Goal: Task Accomplishment & Management: Use online tool/utility

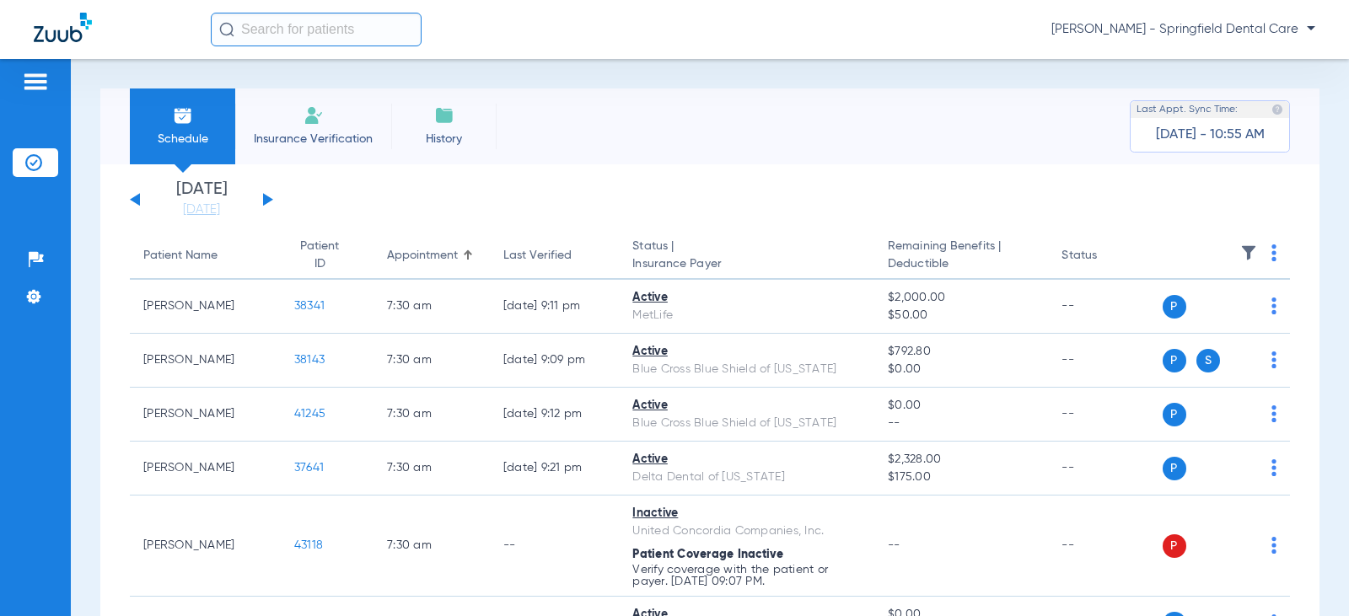
click at [384, 32] on input "text" at bounding box center [316, 30] width 211 height 34
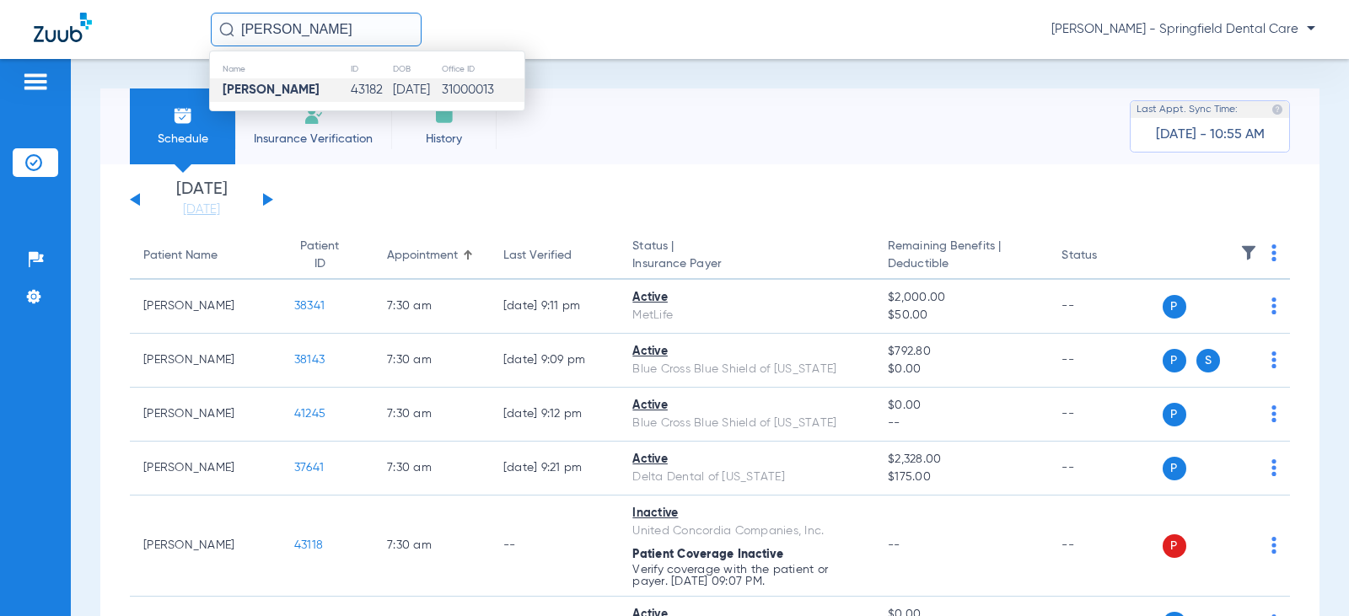
type input "[PERSON_NAME]"
click at [353, 97] on td "43182" at bounding box center [371, 90] width 43 height 24
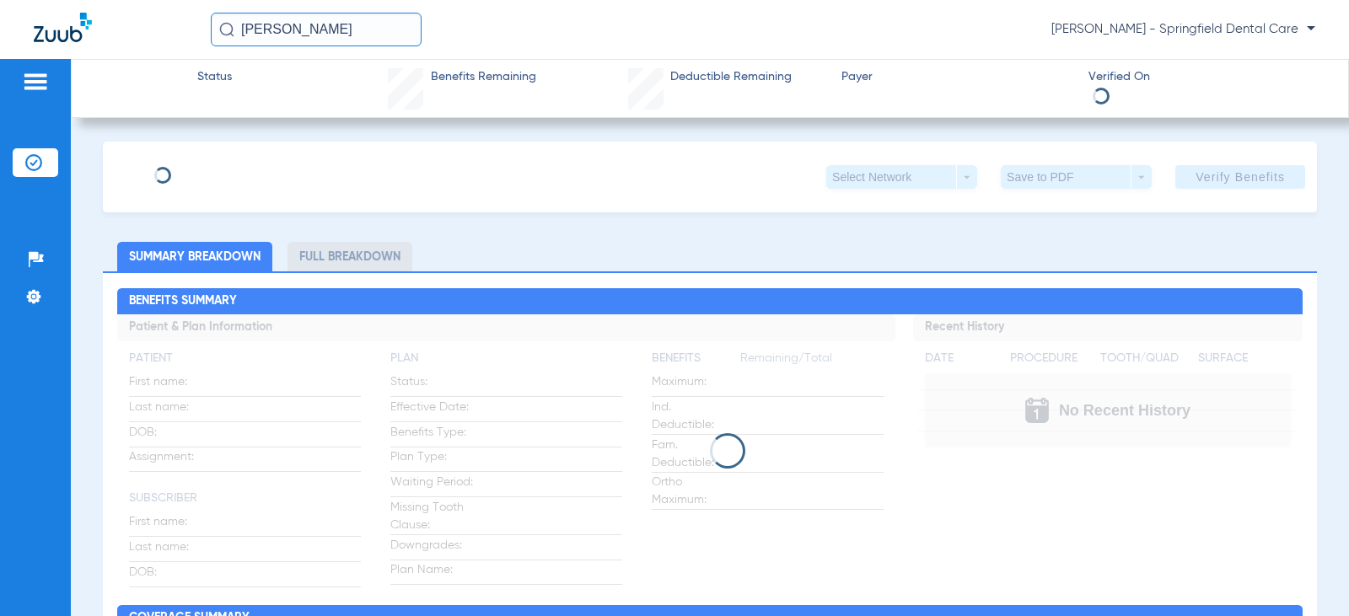
type input "[PERSON_NAME]"
type input "[DATE]"
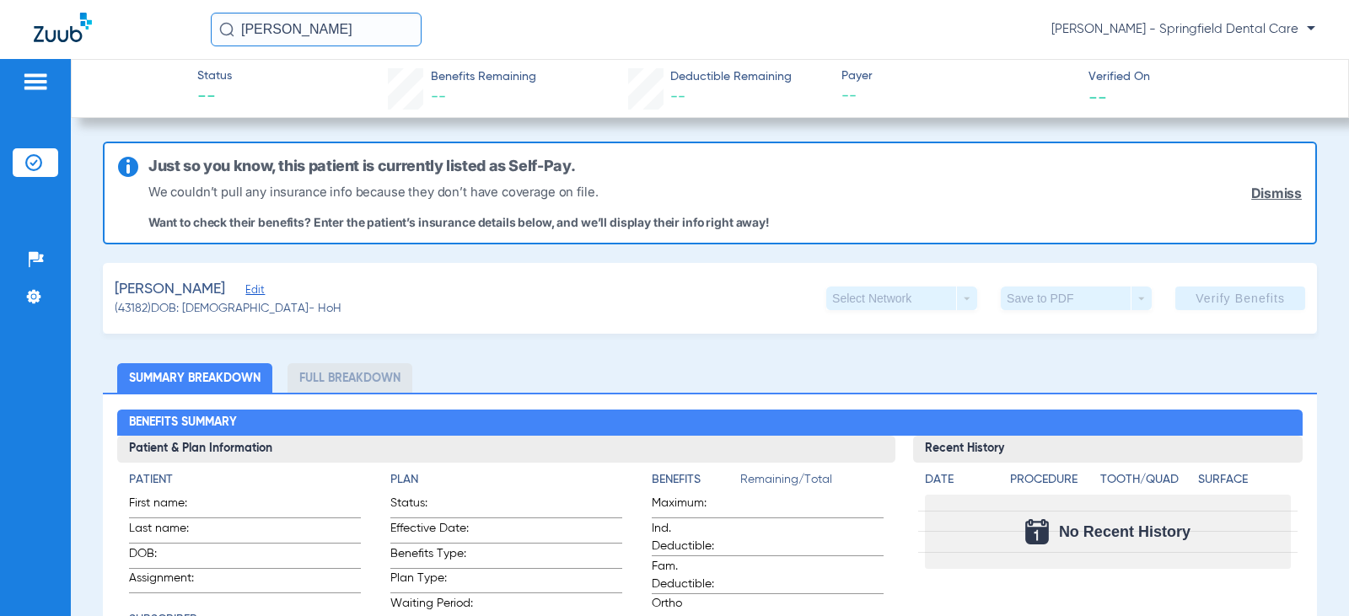
click at [261, 300] on span "(43182) DOB: [DEMOGRAPHIC_DATA] - HoH" at bounding box center [228, 309] width 227 height 18
click at [256, 294] on span "Edit" at bounding box center [252, 292] width 15 height 16
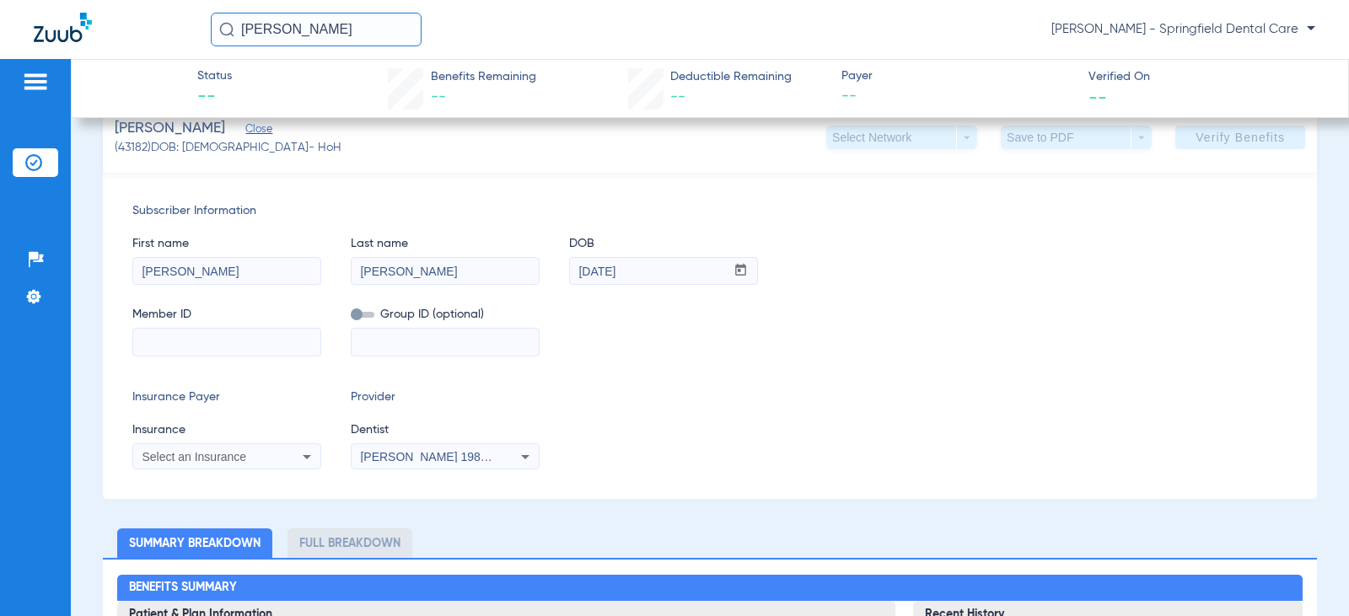
scroll to position [169, 0]
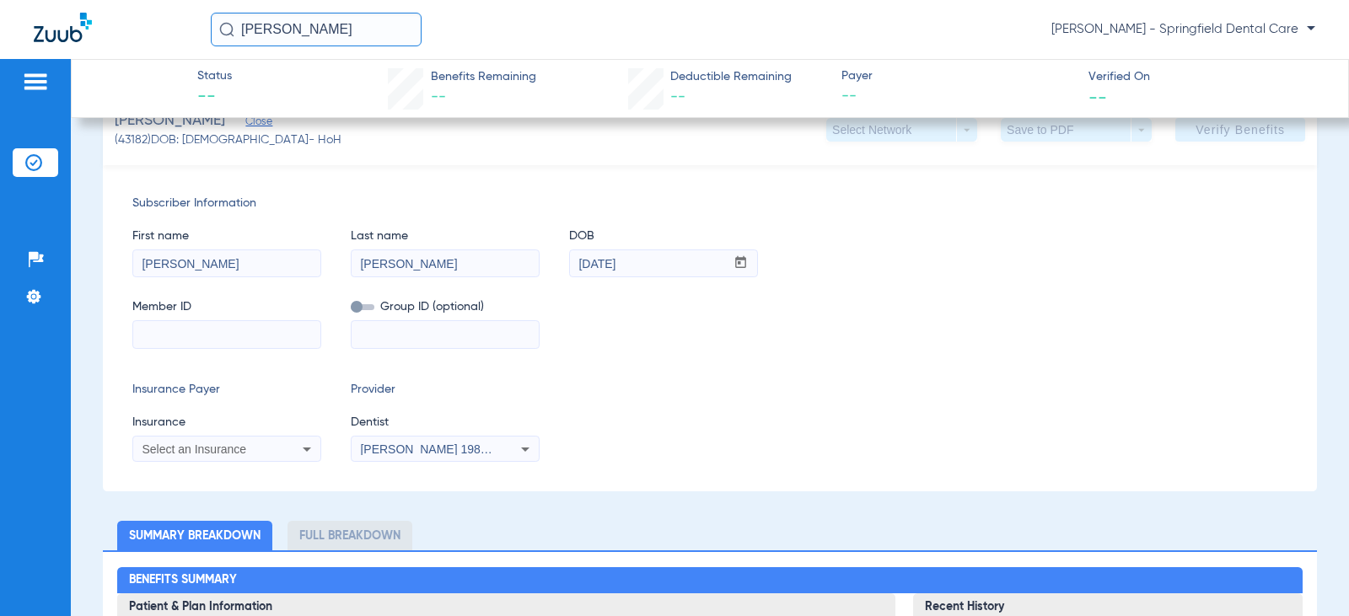
click at [265, 347] on input at bounding box center [226, 334] width 187 height 27
type input "18664090937"
click at [224, 454] on span "Select an Insurance" at bounding box center [194, 449] width 105 height 13
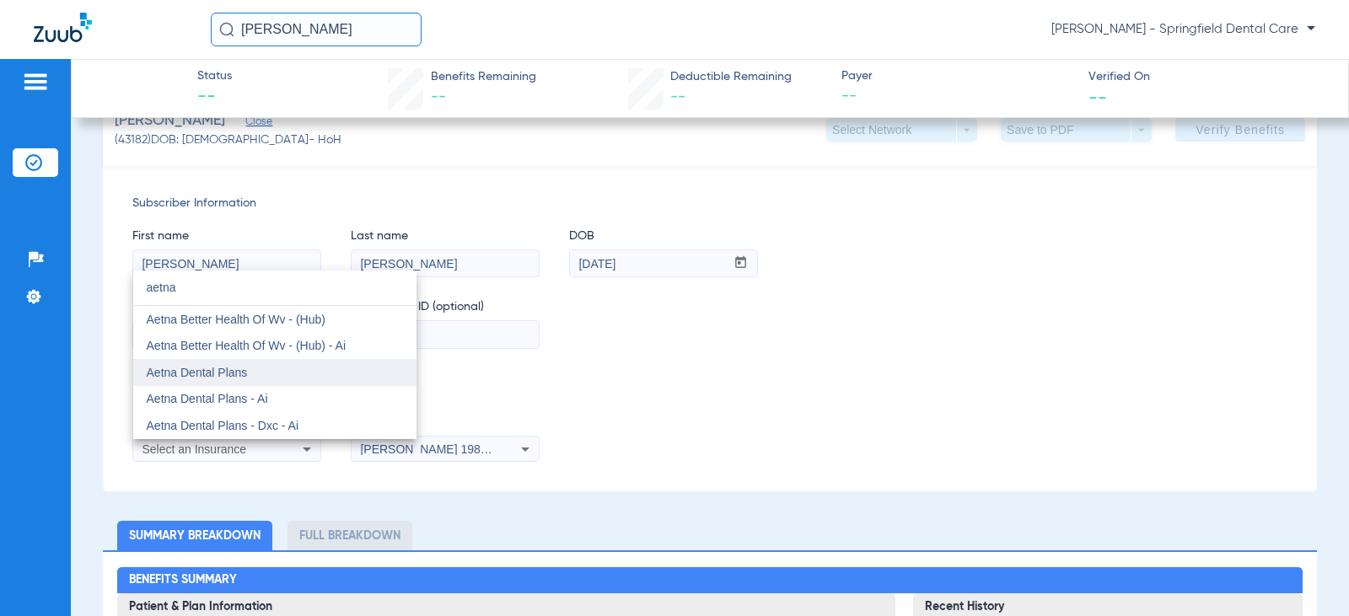
type input "aetna"
click at [202, 368] on span "Aetna Dental Plans" at bounding box center [197, 372] width 101 height 13
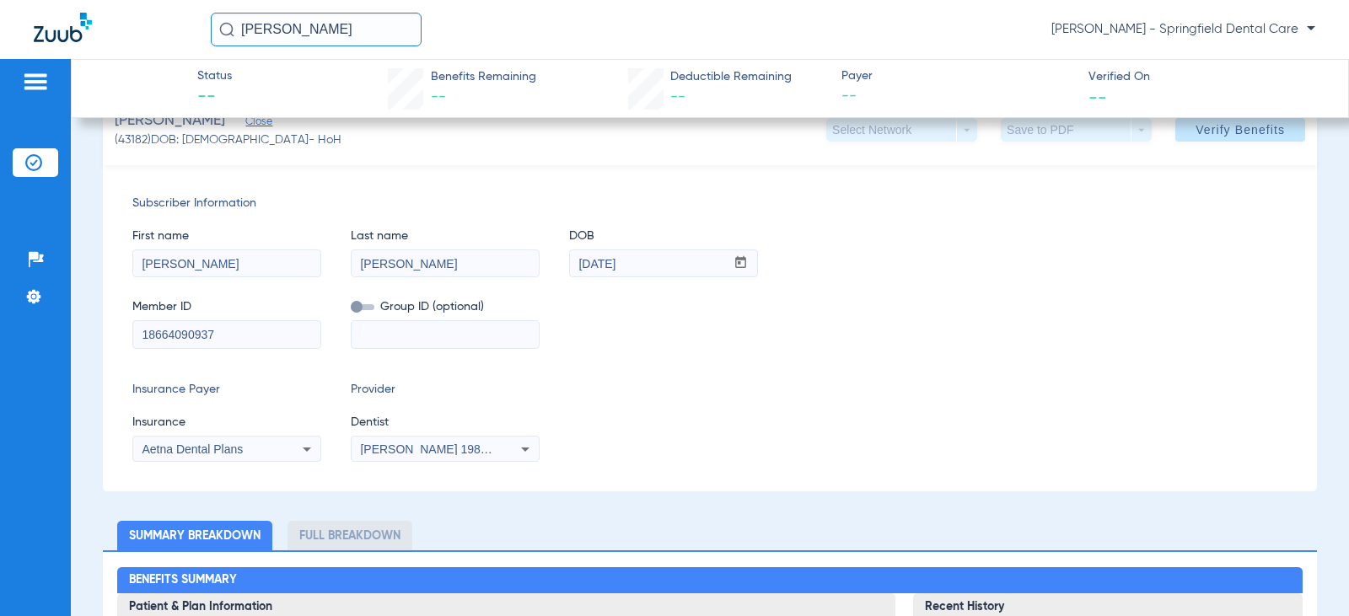
click at [414, 452] on span "[PERSON_NAME] 1982829420" at bounding box center [443, 449] width 166 height 13
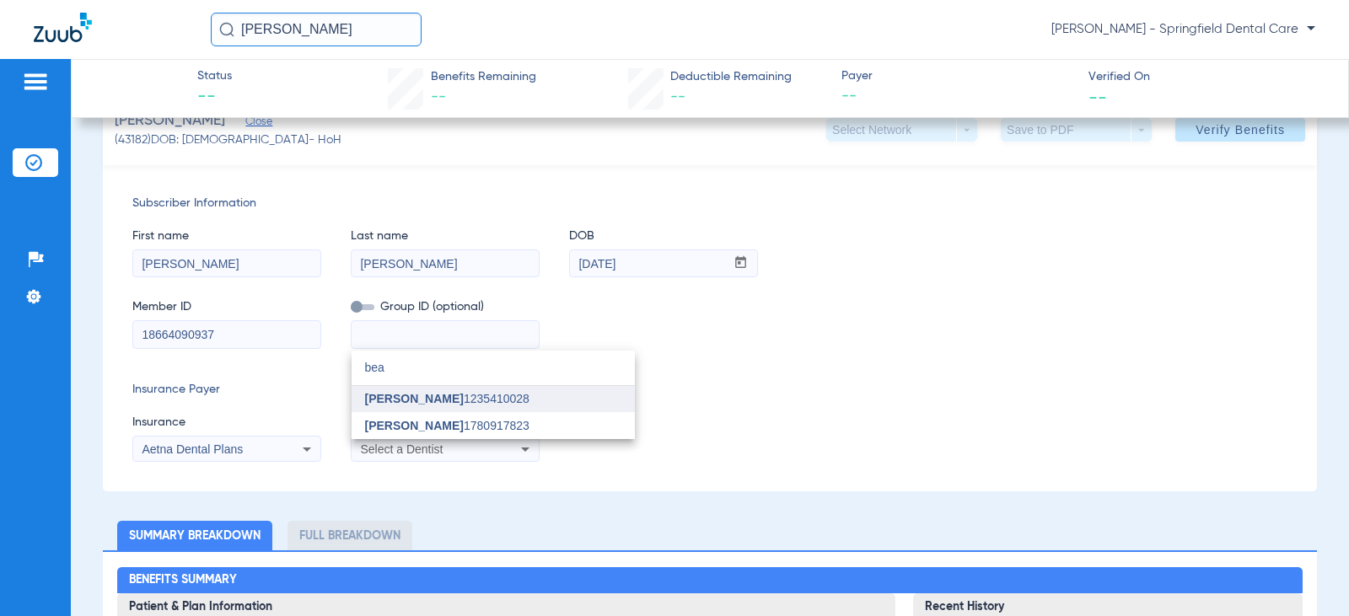
type input "bea"
click at [423, 399] on span "[PERSON_NAME]" at bounding box center [414, 398] width 99 height 13
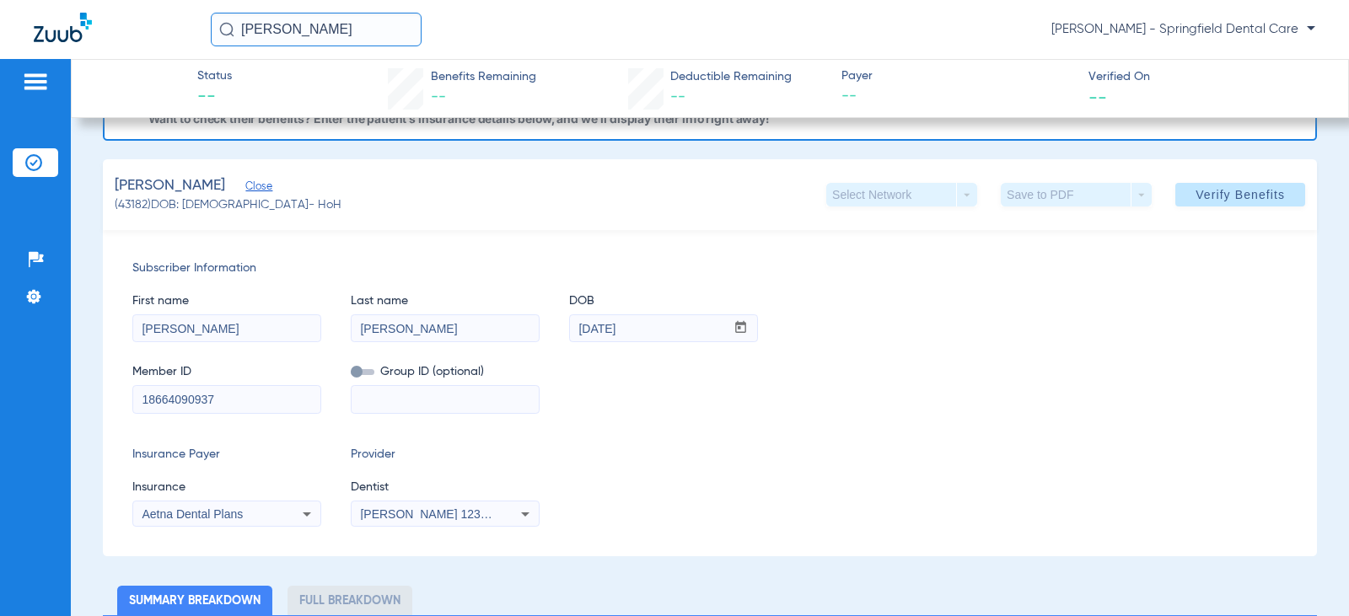
scroll to position [0, 0]
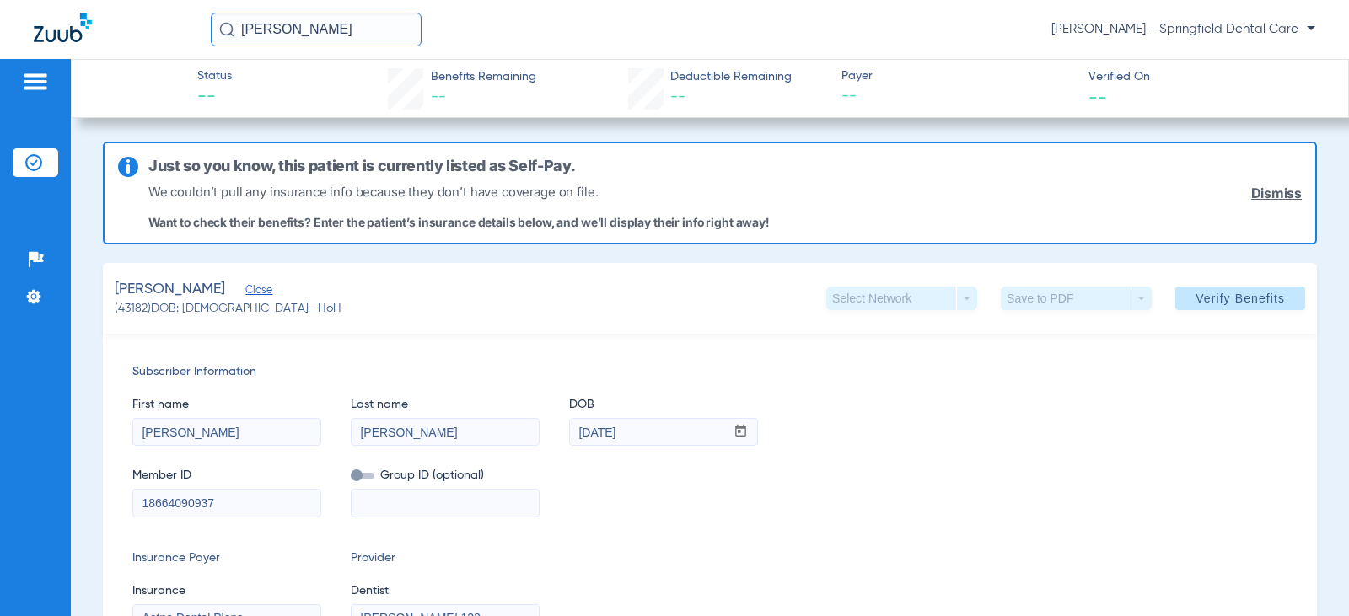
click at [1236, 296] on span "Verify Benefits" at bounding box center [1240, 298] width 89 height 13
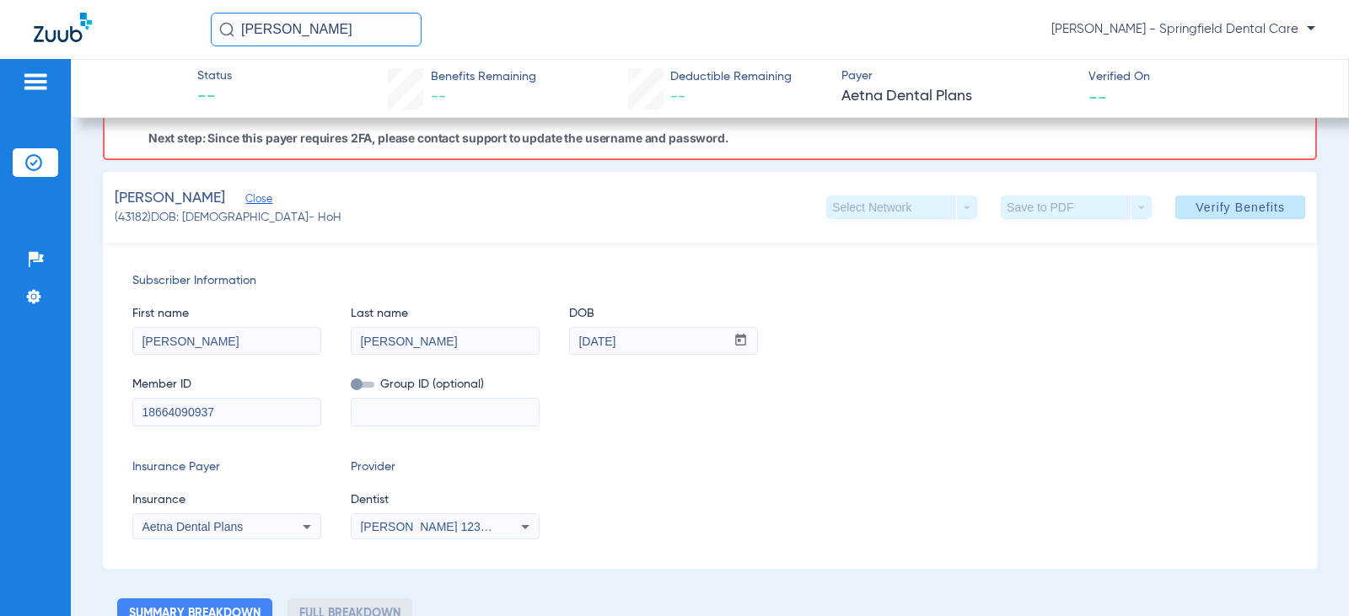
scroll to position [199, 0]
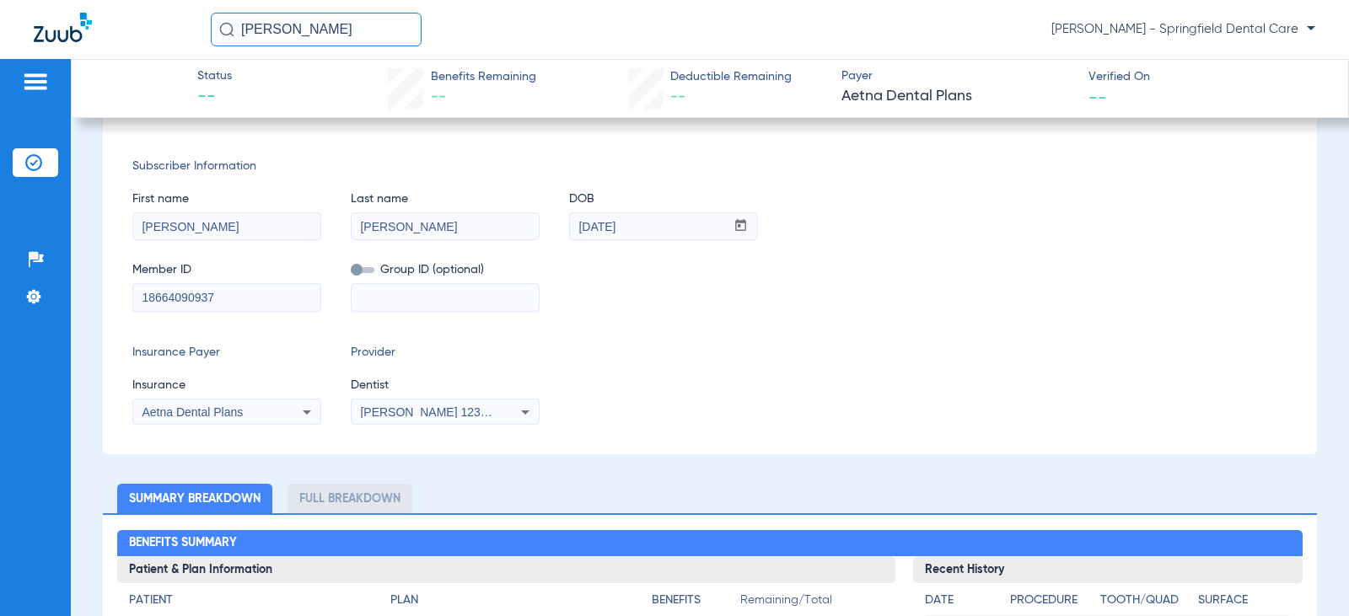
drag, startPoint x: 907, startPoint y: 248, endPoint x: 898, endPoint y: 256, distance: 11.9
click at [907, 248] on div "Member ID 18664090937 Group ID (optional)" at bounding box center [709, 278] width 1155 height 65
click at [633, 310] on div "Member ID 18664090937 Group ID (optional)" at bounding box center [709, 278] width 1155 height 65
click at [654, 320] on div "Subscriber Information First name [PERSON_NAME] name [PERSON_NAME] DOB mm / dd …" at bounding box center [710, 291] width 1214 height 326
click at [657, 332] on div "Subscriber Information First name [PERSON_NAME] name [PERSON_NAME] DOB mm / dd …" at bounding box center [710, 291] width 1214 height 326
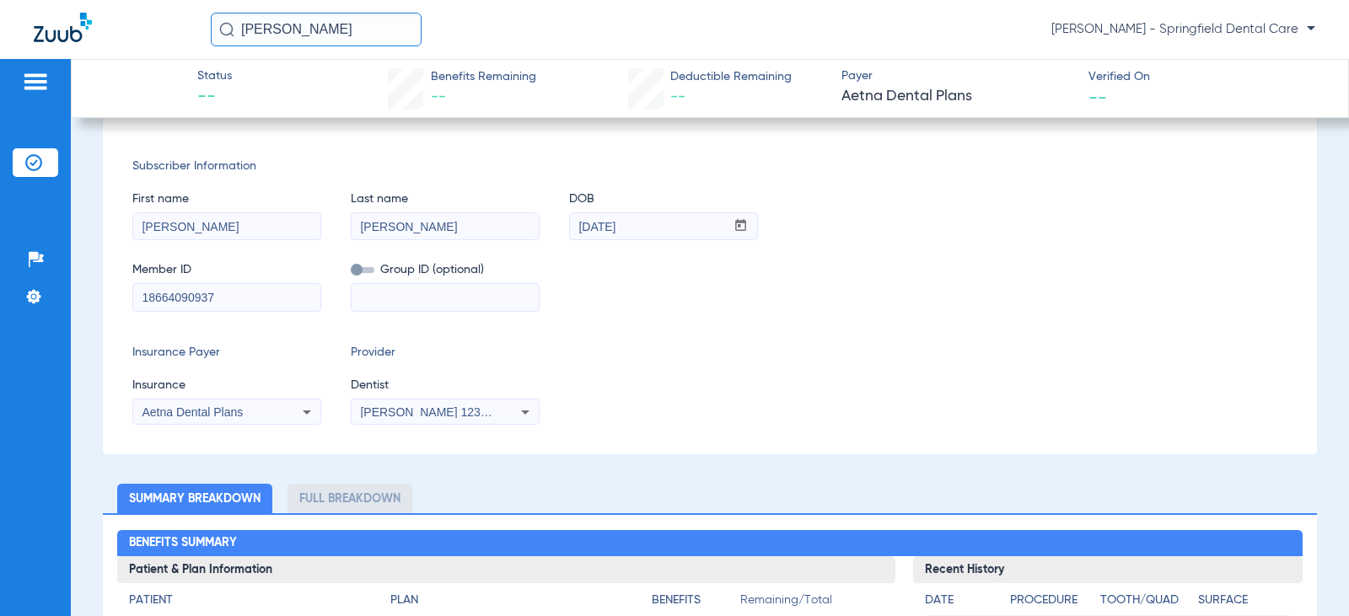
click at [686, 369] on div "Insurance Payer Insurance Aetna Dental Plans Provider Dentist [PERSON_NAME] 123…" at bounding box center [709, 384] width 1155 height 81
click at [654, 313] on div "Subscriber Information First name [PERSON_NAME] name [PERSON_NAME] DOB mm / dd …" at bounding box center [710, 291] width 1214 height 326
click at [659, 321] on div "Subscriber Information First name [PERSON_NAME] name [PERSON_NAME] DOB mm / dd …" at bounding box center [710, 291] width 1214 height 326
click at [659, 223] on input "[DATE]" at bounding box center [647, 226] width 155 height 27
click at [680, 303] on div "Member ID 18664090937 Group ID (optional)" at bounding box center [709, 278] width 1155 height 65
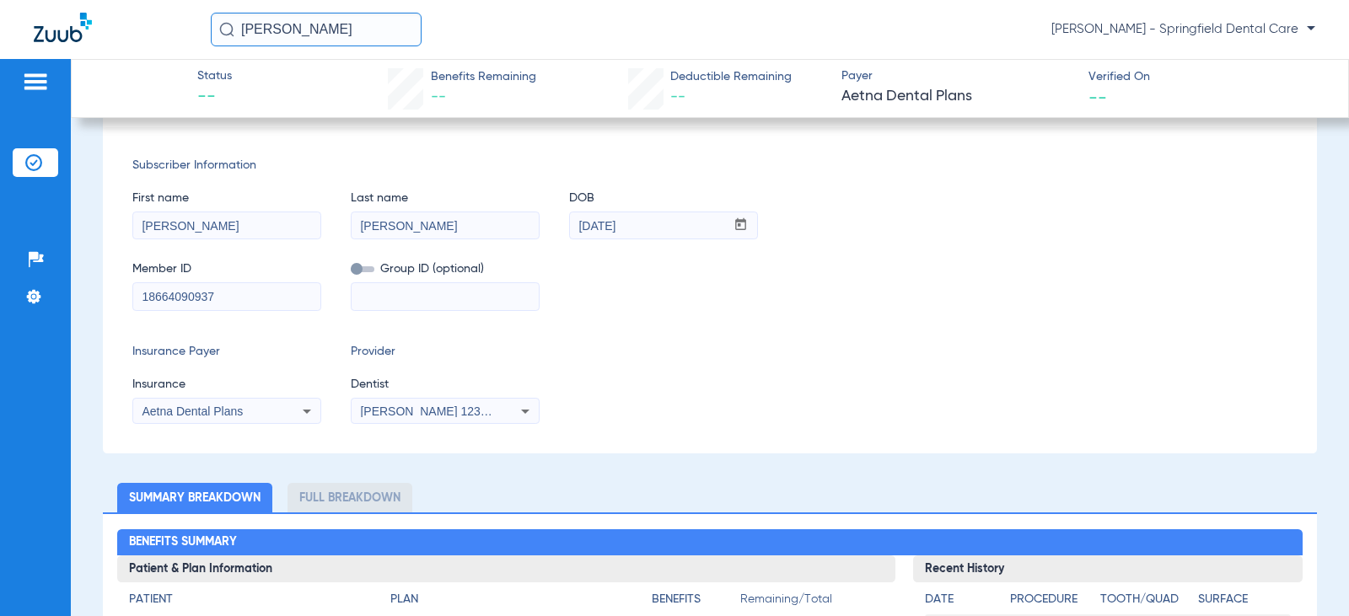
scroll to position [0, 0]
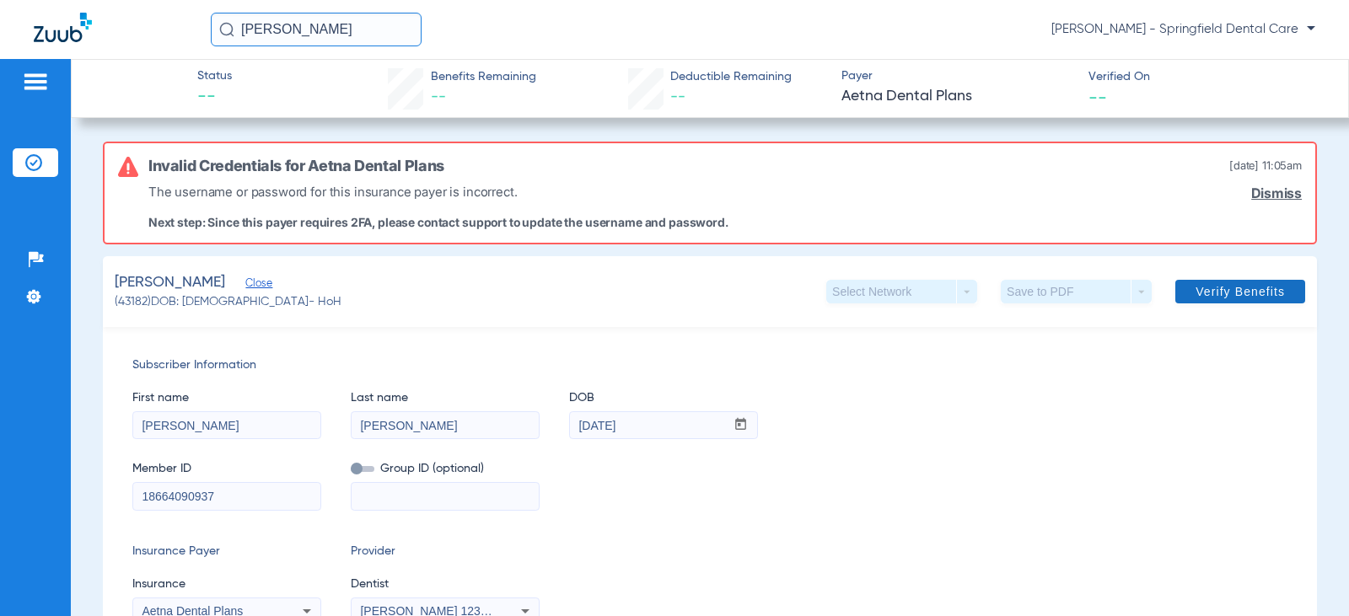
click at [1218, 296] on span "Verify Benefits" at bounding box center [1240, 291] width 89 height 13
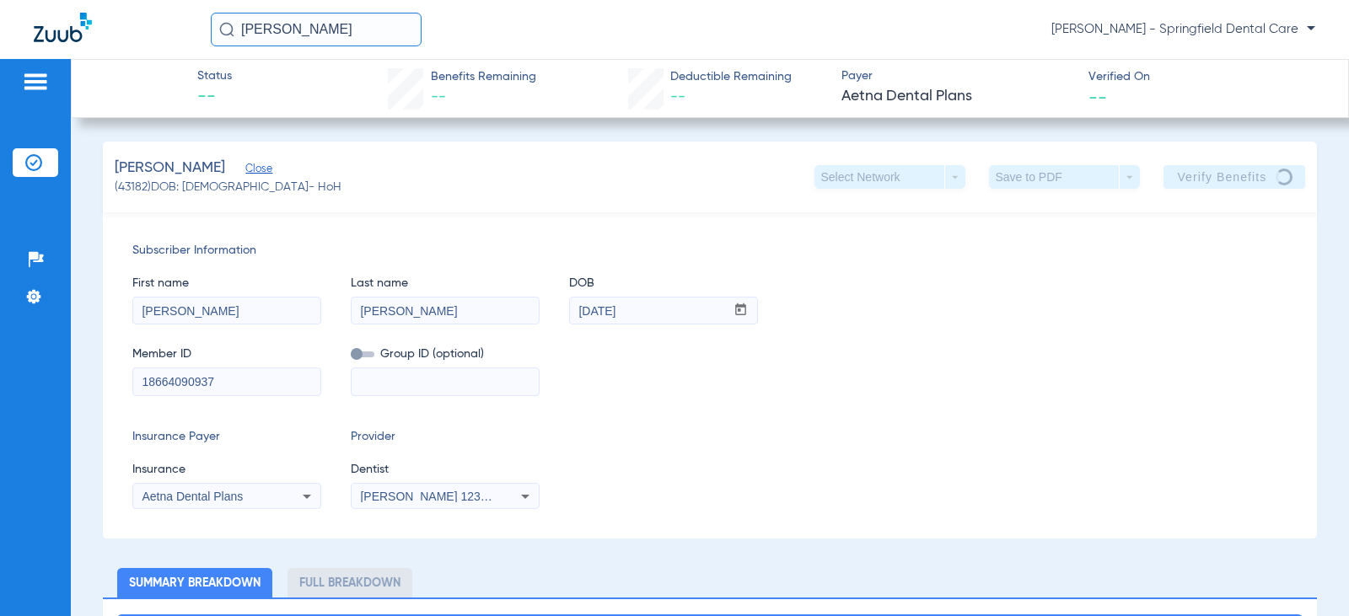
click at [729, 416] on div "Subscriber Information First name [PERSON_NAME] name [PERSON_NAME] DOB mm / dd …" at bounding box center [710, 376] width 1214 height 326
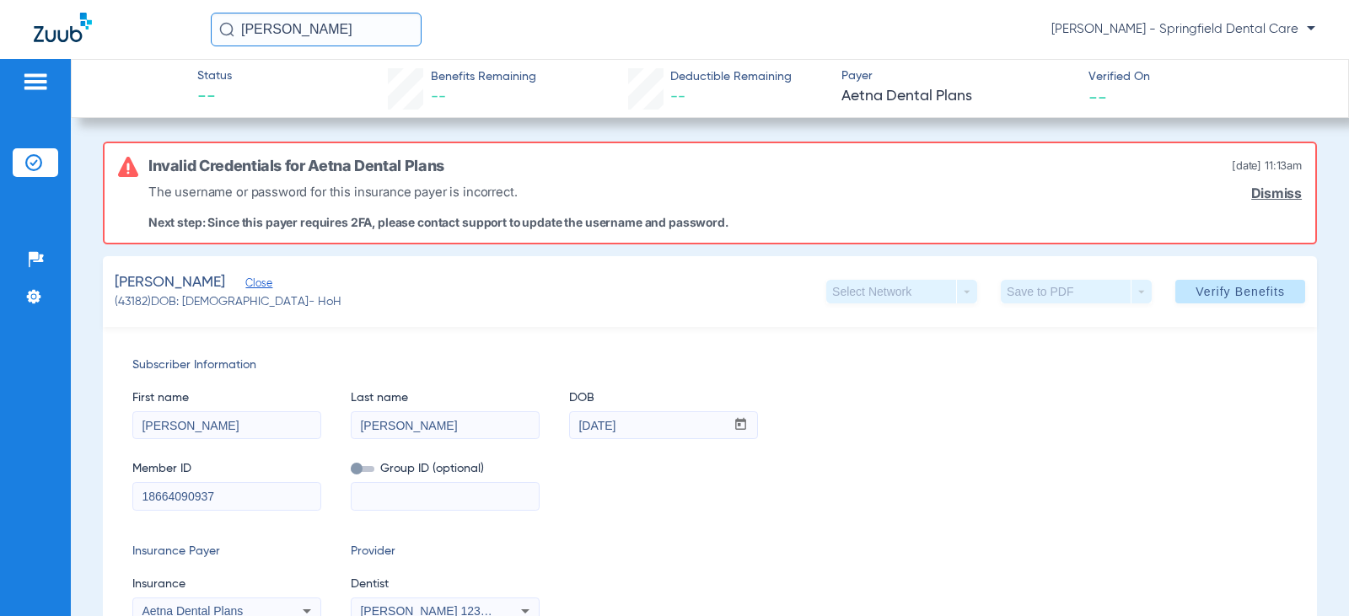
click at [1256, 191] on link "Dismiss" at bounding box center [1277, 194] width 51 height 16
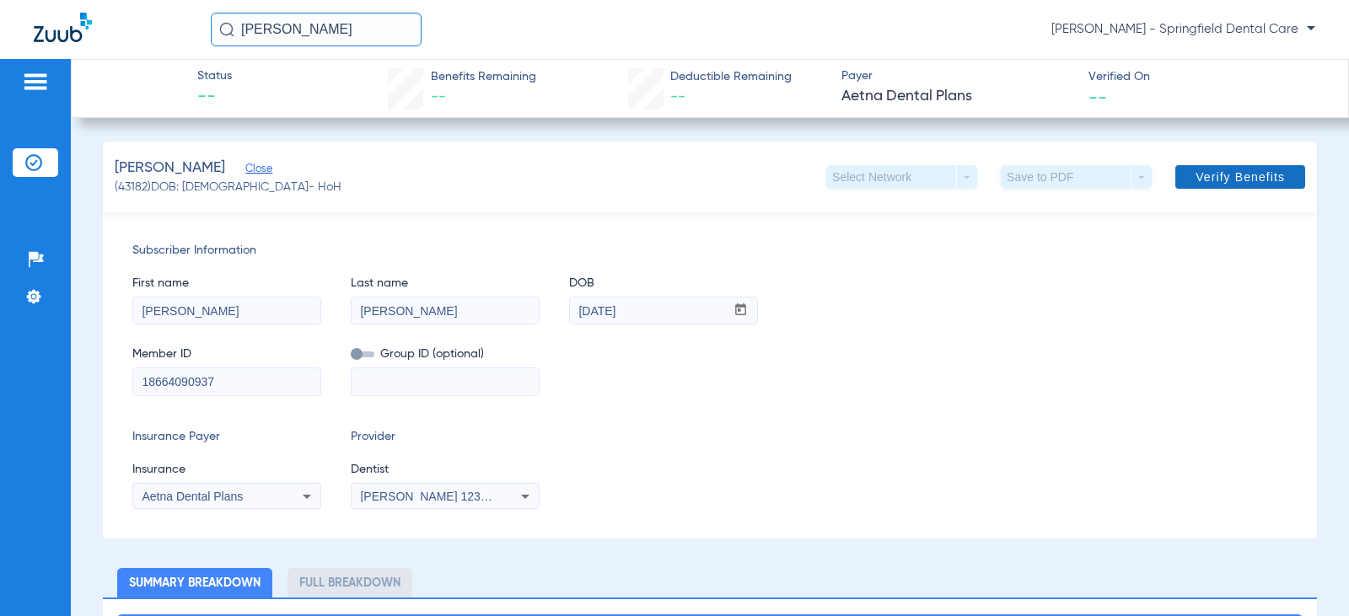
click at [1232, 174] on span "Verify Benefits" at bounding box center [1240, 176] width 89 height 13
